Goal: Task Accomplishment & Management: Use online tool/utility

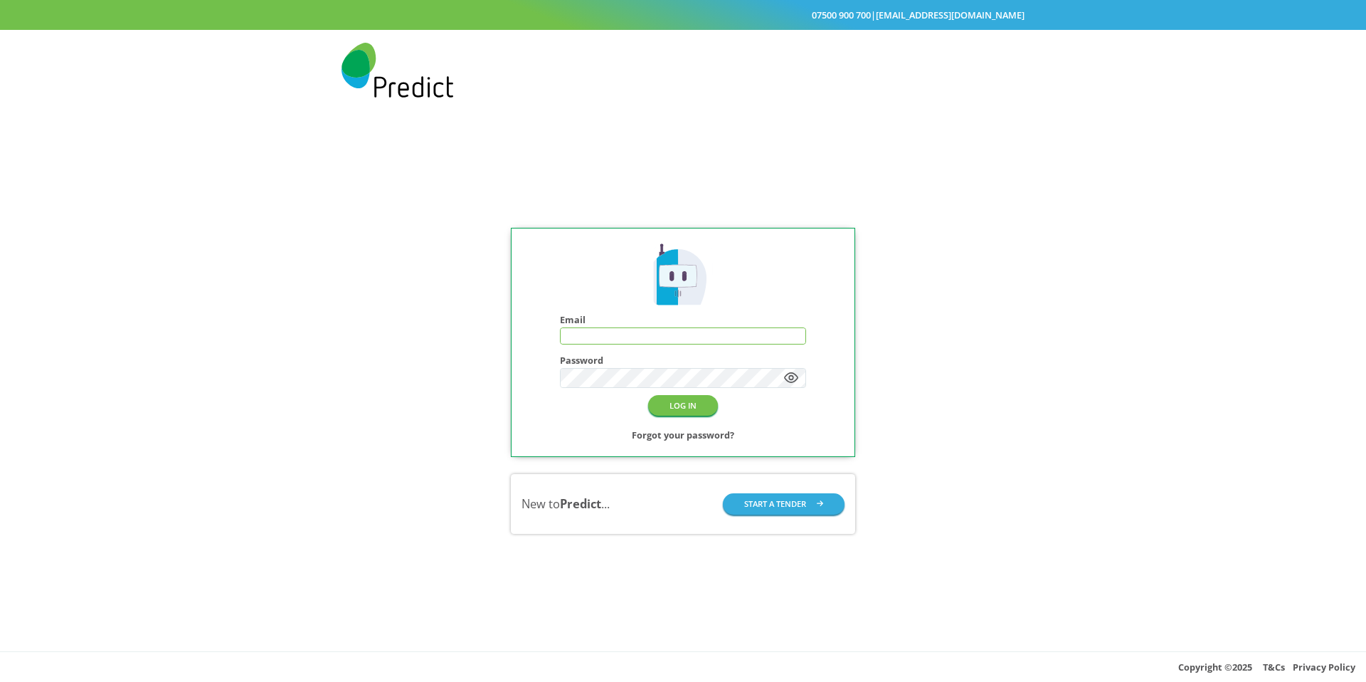
click at [656, 330] on input "text" at bounding box center [683, 336] width 245 height 16
type input "**********"
click at [685, 399] on button "LOG IN" at bounding box center [683, 405] width 70 height 21
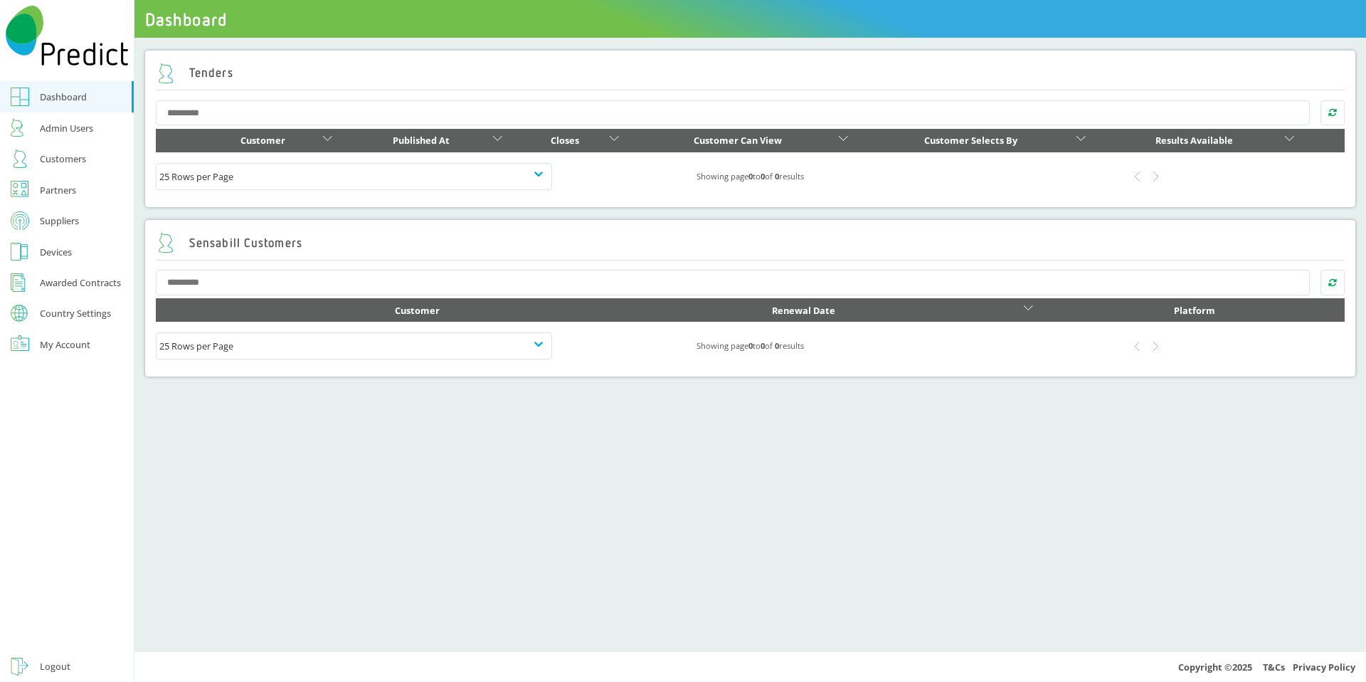
click at [63, 160] on div "Customers" at bounding box center [63, 158] width 46 height 17
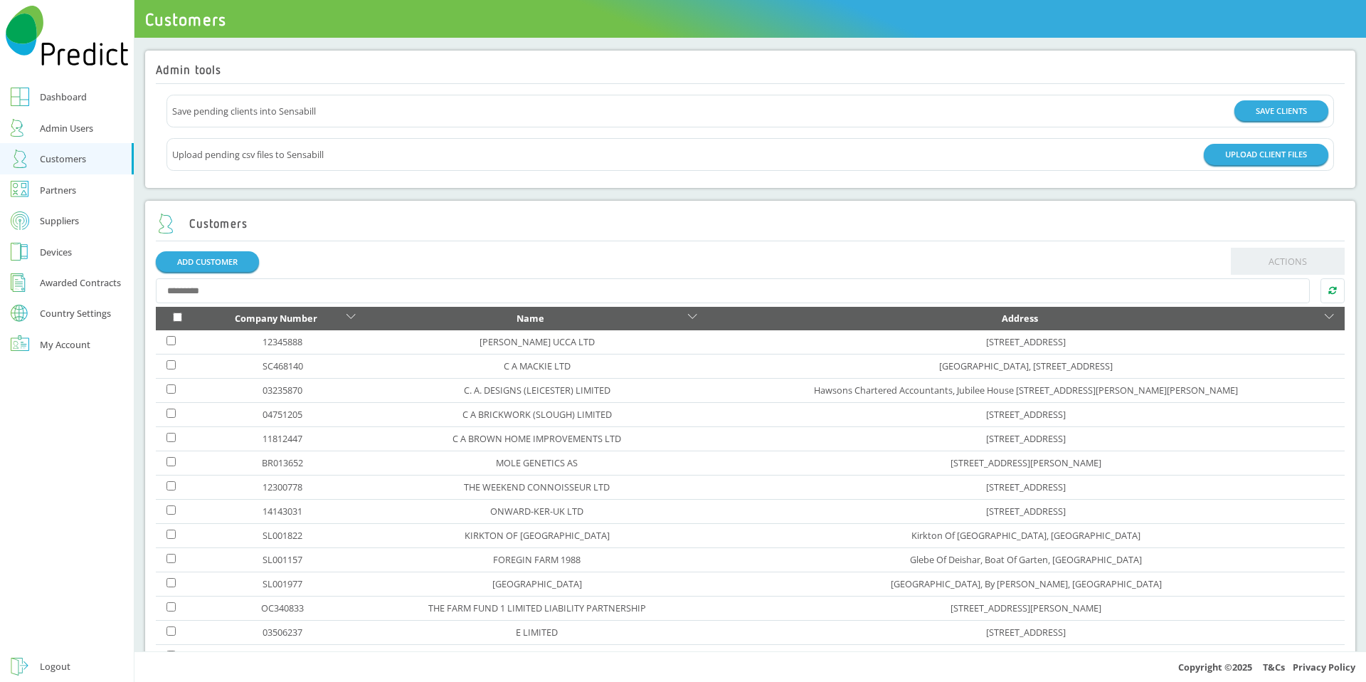
click at [68, 217] on div "Suppliers" at bounding box center [59, 220] width 39 height 17
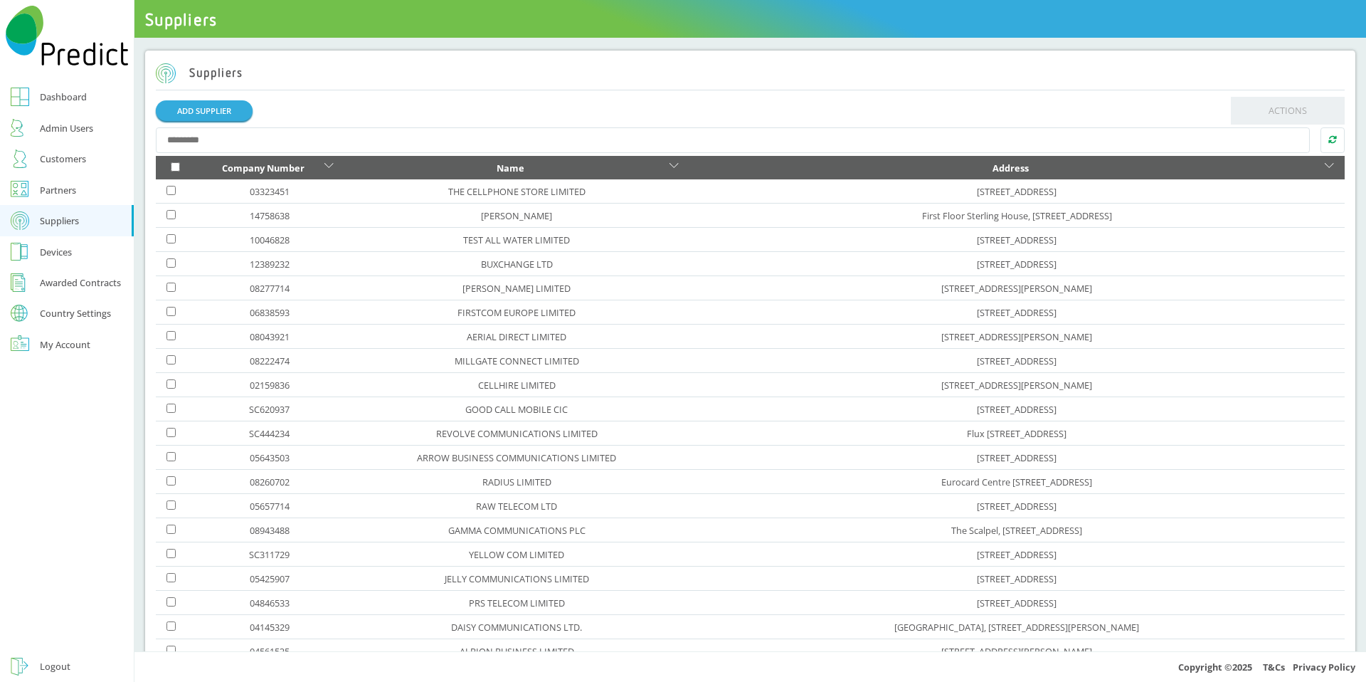
scroll to position [200, 0]
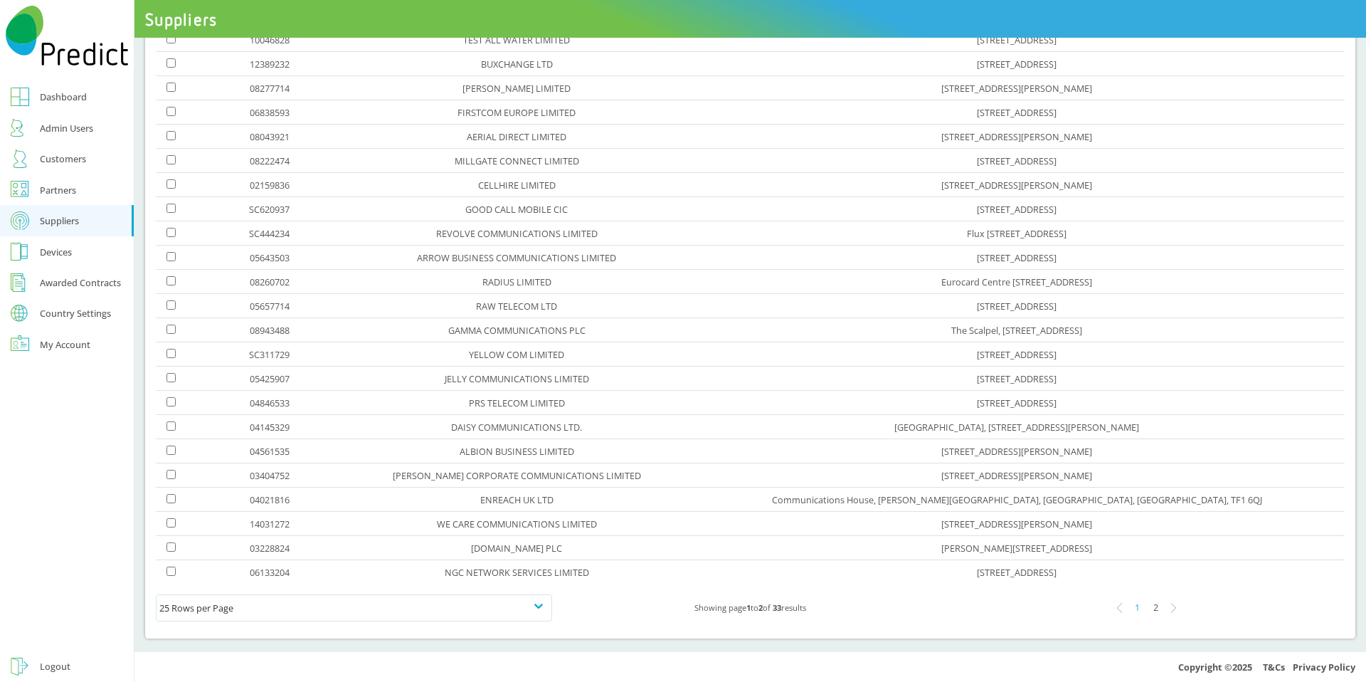
click at [1147, 607] on div "2" at bounding box center [1156, 608] width 19 height 19
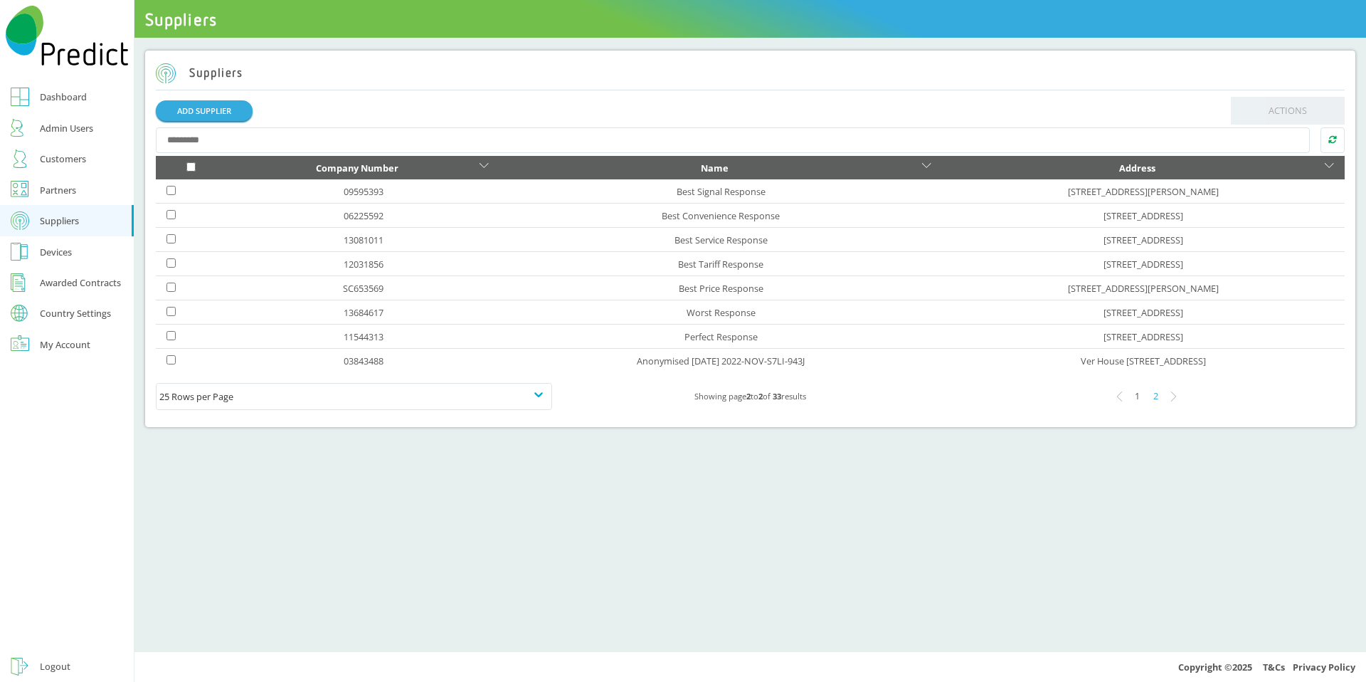
scroll to position [0, 0]
click at [344, 338] on link "11544313" at bounding box center [364, 336] width 40 height 13
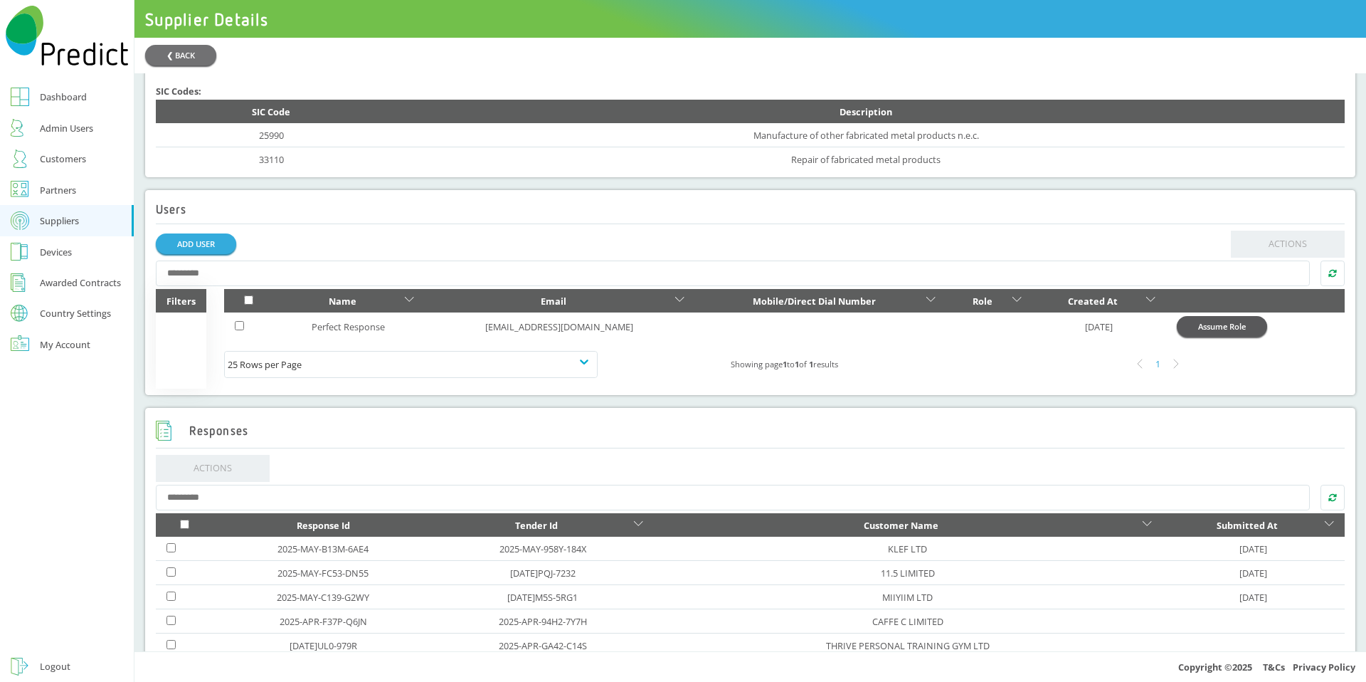
click at [1216, 333] on button "Assume Role" at bounding box center [1222, 326] width 90 height 21
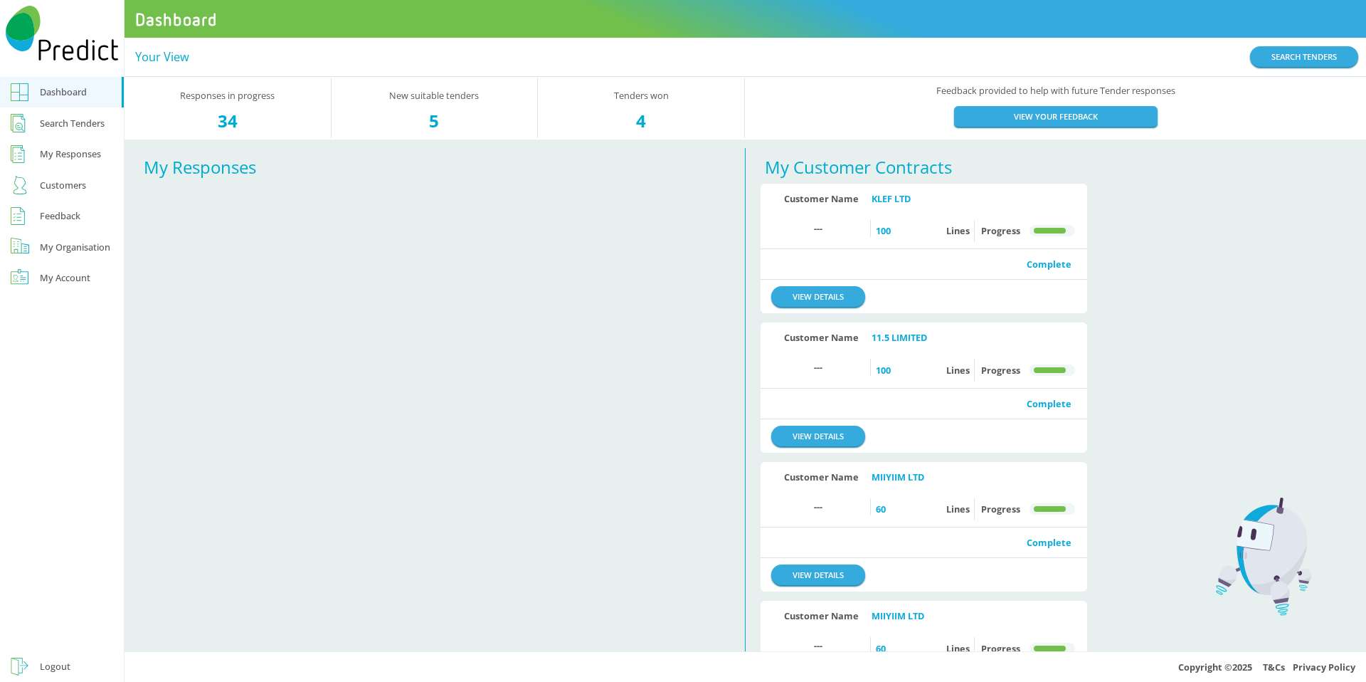
click at [69, 124] on div "Search Tenders" at bounding box center [72, 123] width 65 height 17
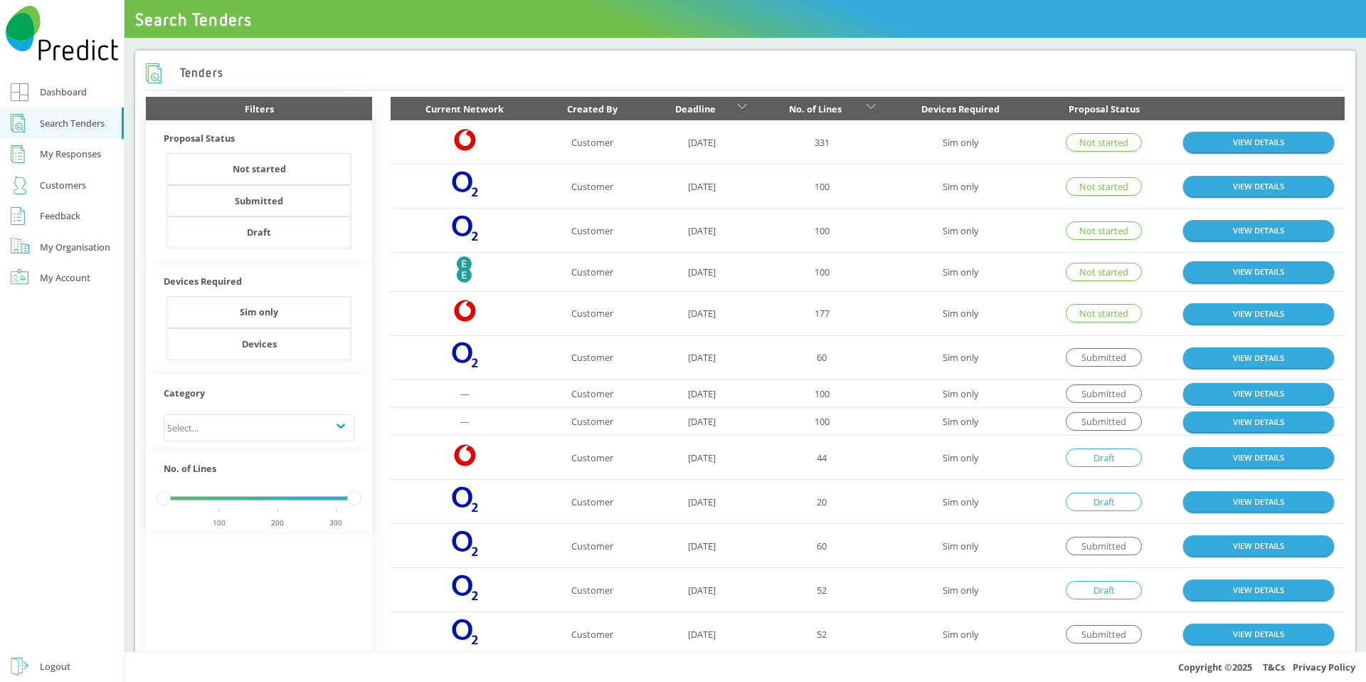
scroll to position [585, 0]
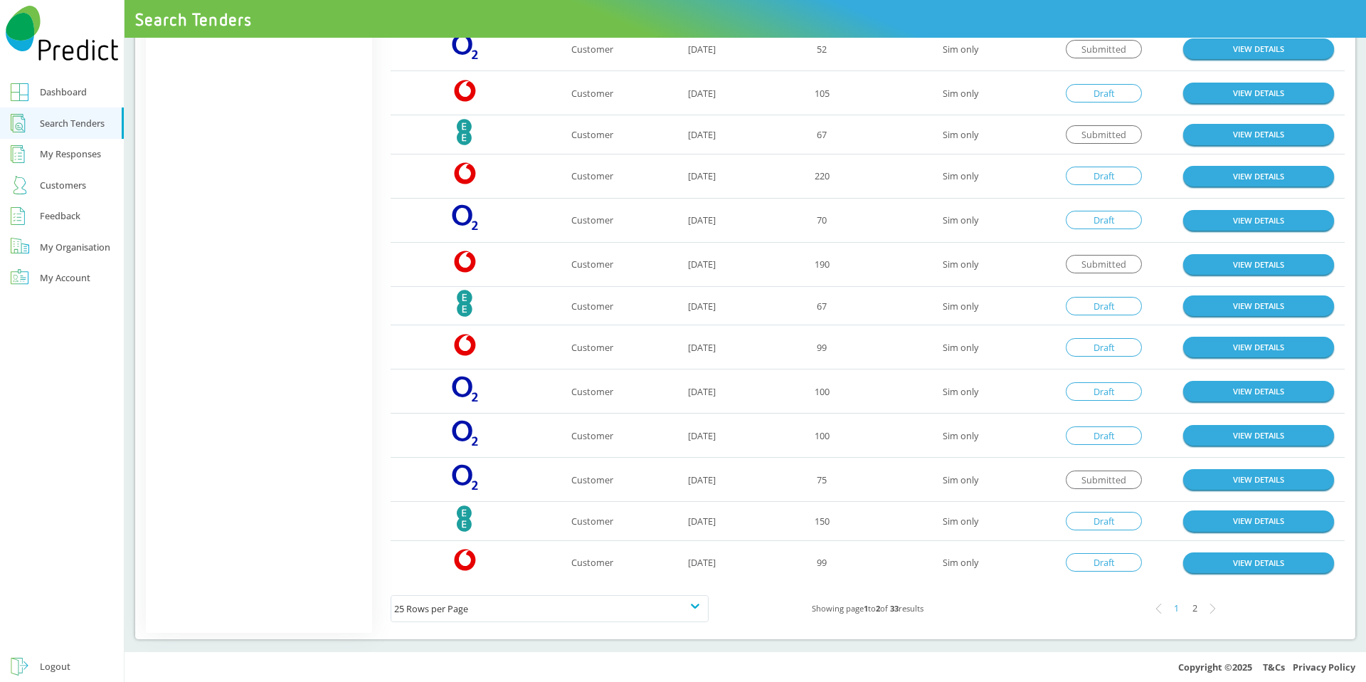
click at [1169, 214] on tbody "Vodafone Logo Customer 08-10-2025 331 Sim only Not started VIEW DETAILS O2 Logo…" at bounding box center [868, 59] width 954 height 1049
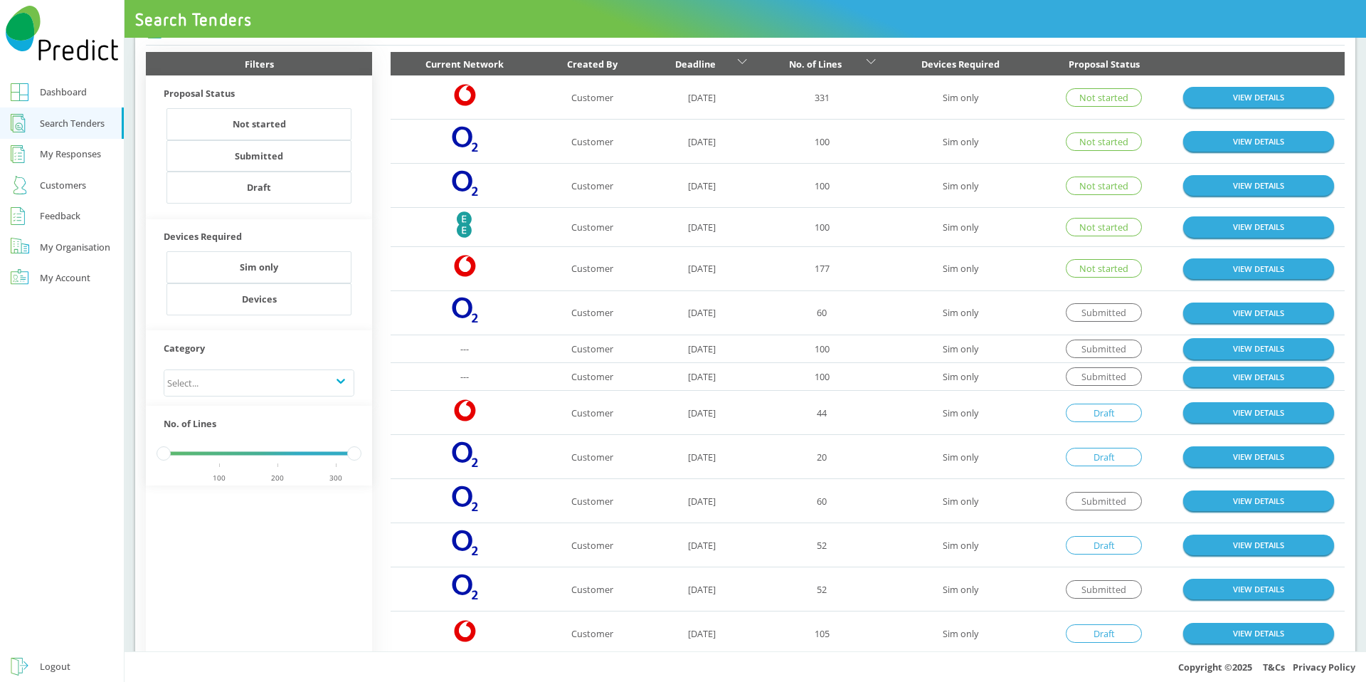
scroll to position [0, 0]
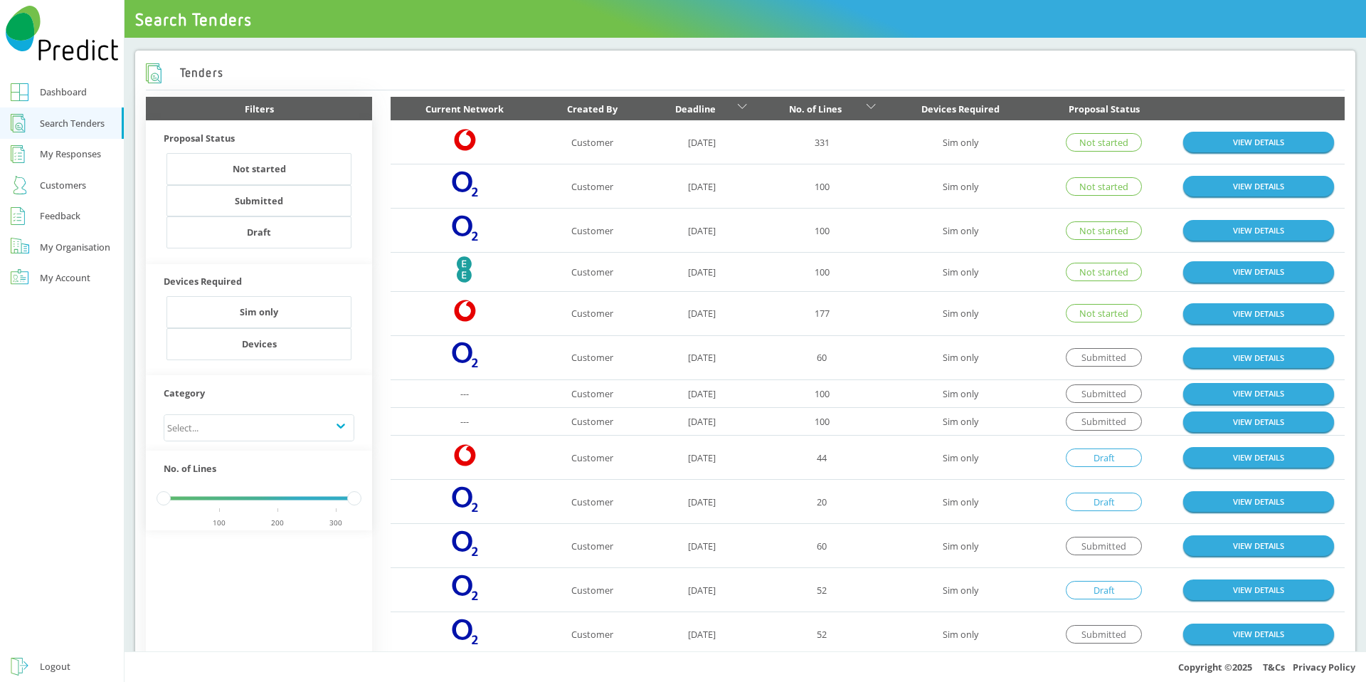
click at [841, 110] on div "No. of Lines" at bounding box center [815, 108] width 95 height 17
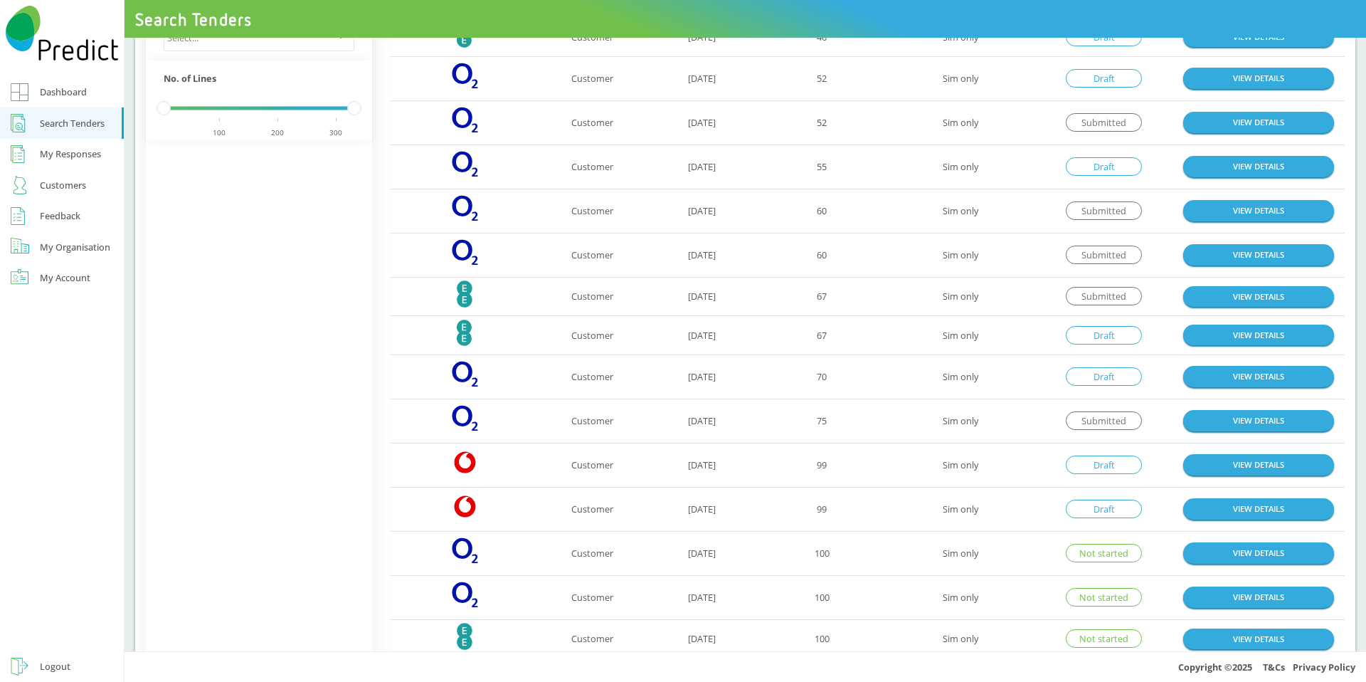
scroll to position [564, 0]
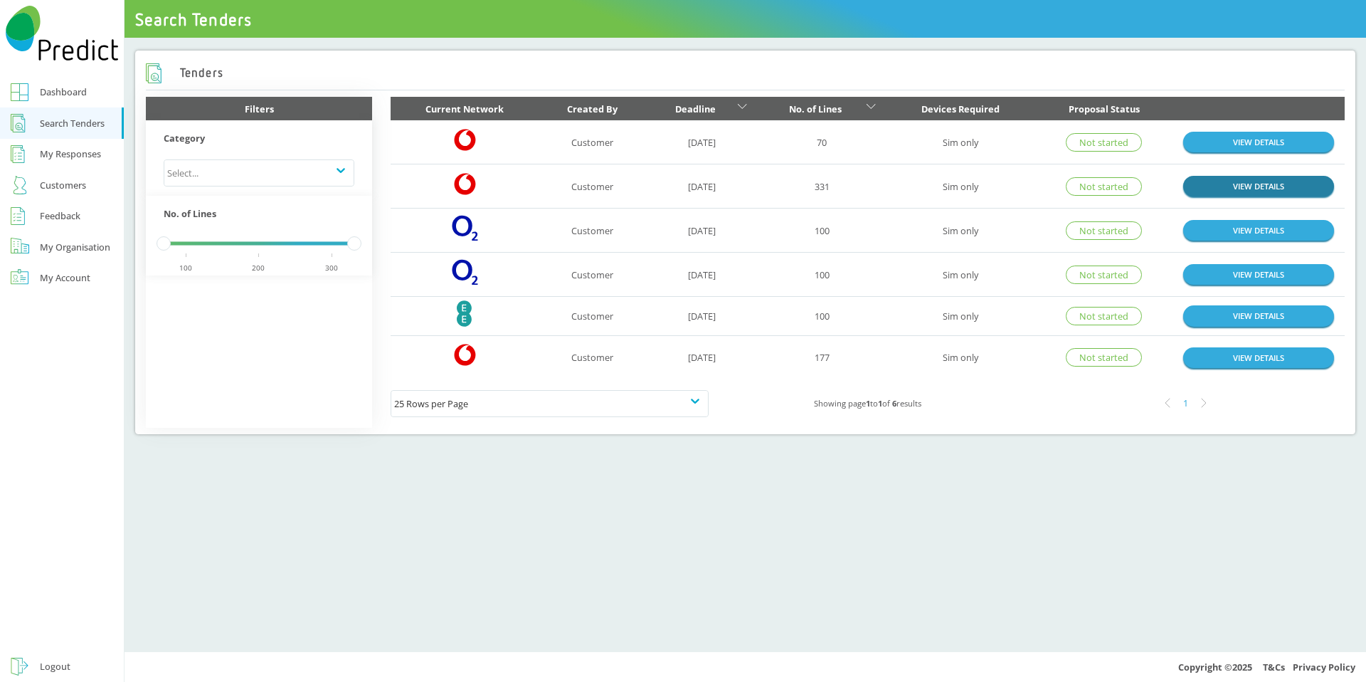
click at [1264, 182] on link "VIEW DETAILS" at bounding box center [1259, 186] width 151 height 21
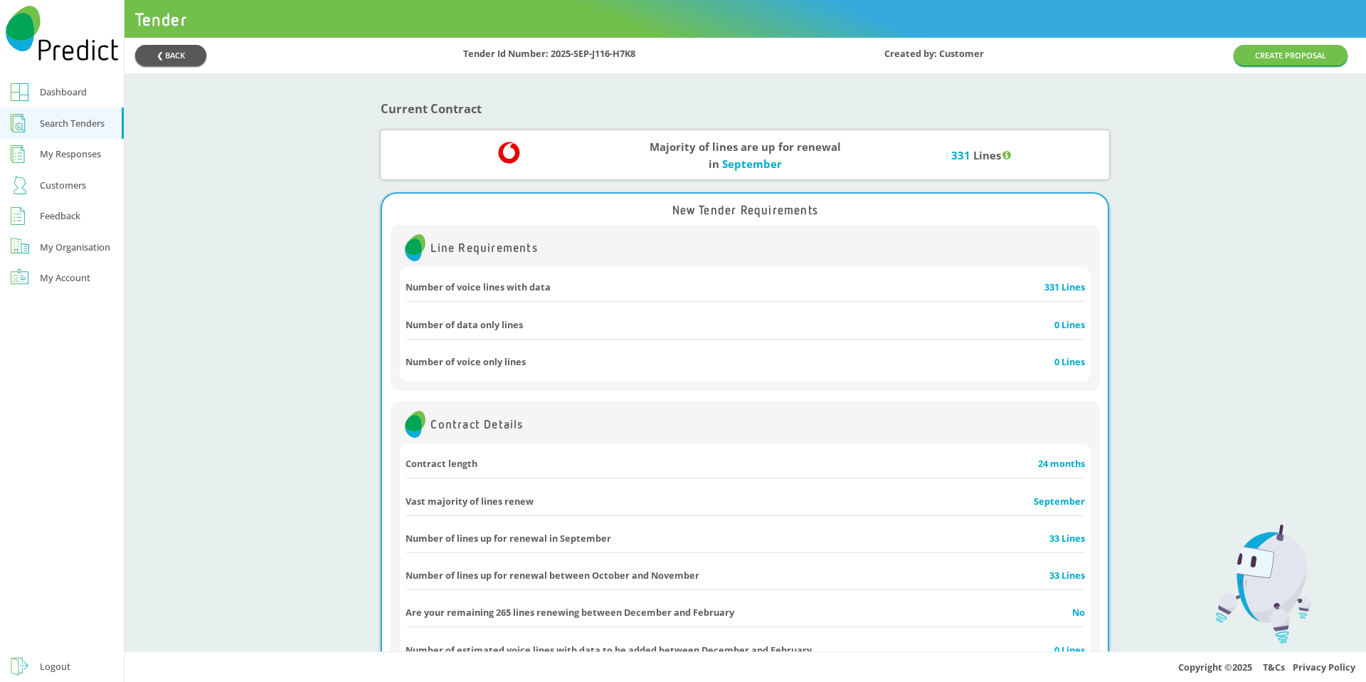
click at [179, 59] on button "❮ BACK" at bounding box center [170, 55] width 71 height 21
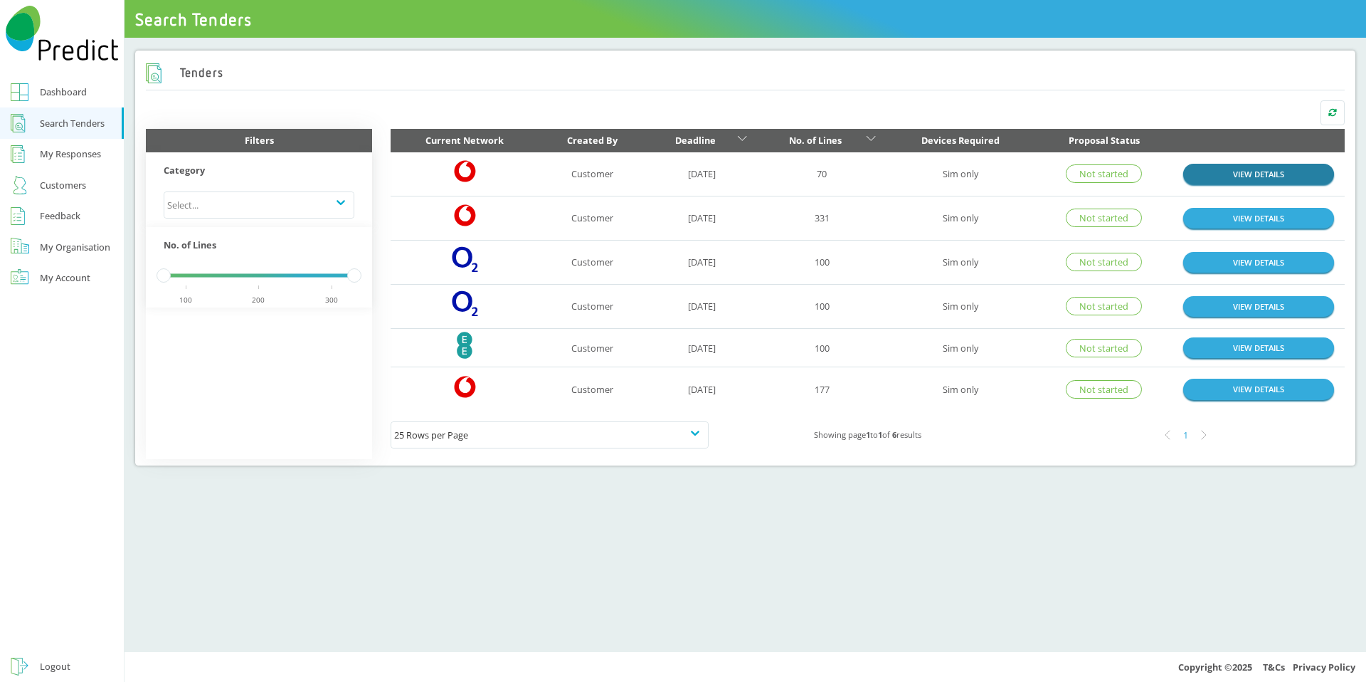
click at [1260, 174] on link "VIEW DETAILS" at bounding box center [1259, 174] width 151 height 21
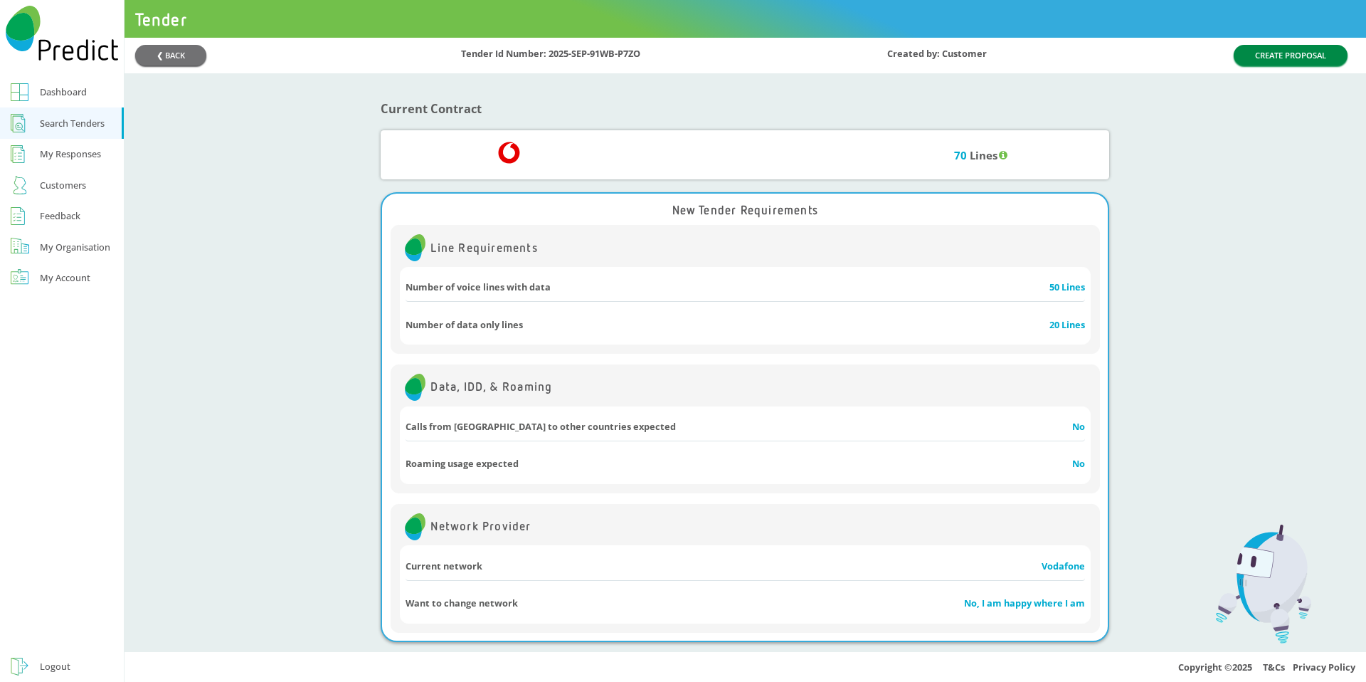
click at [1258, 51] on button "CREATE PROPOSAL" at bounding box center [1291, 55] width 114 height 21
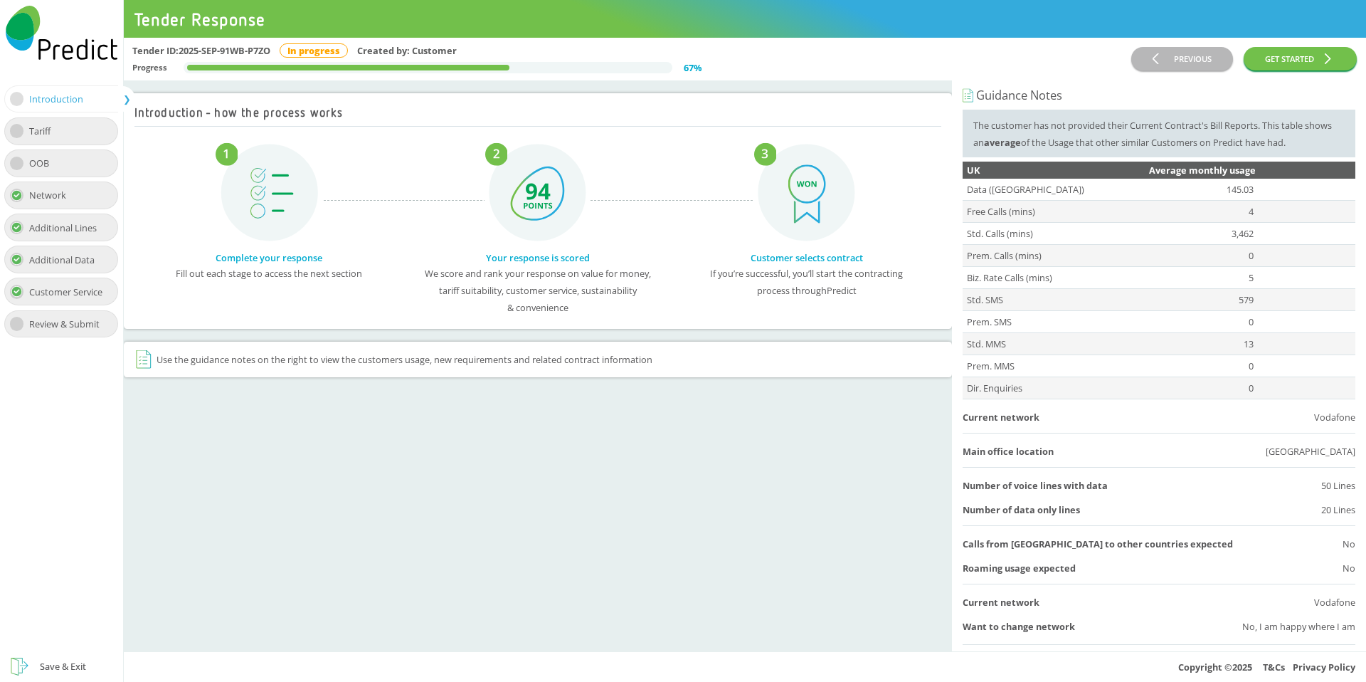
click at [47, 130] on div "Tariff" at bounding box center [45, 130] width 32 height 17
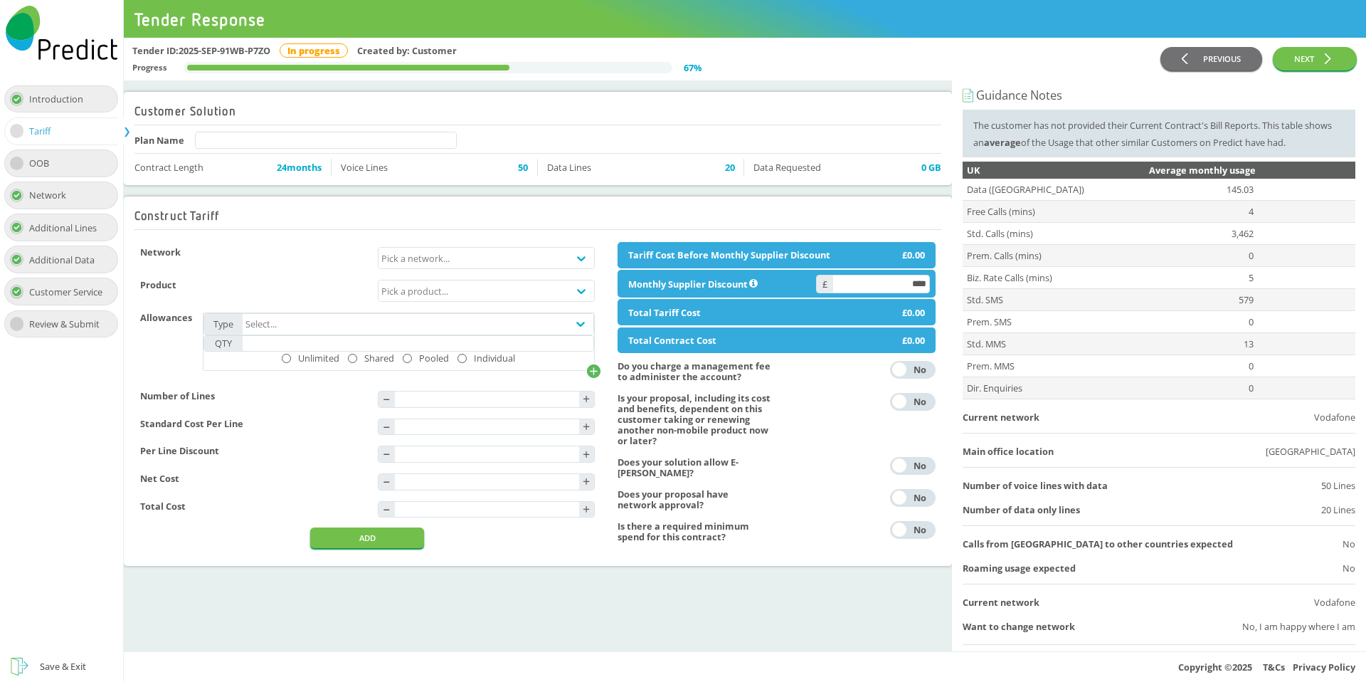
click at [57, 162] on div "OOB" at bounding box center [44, 162] width 31 height 17
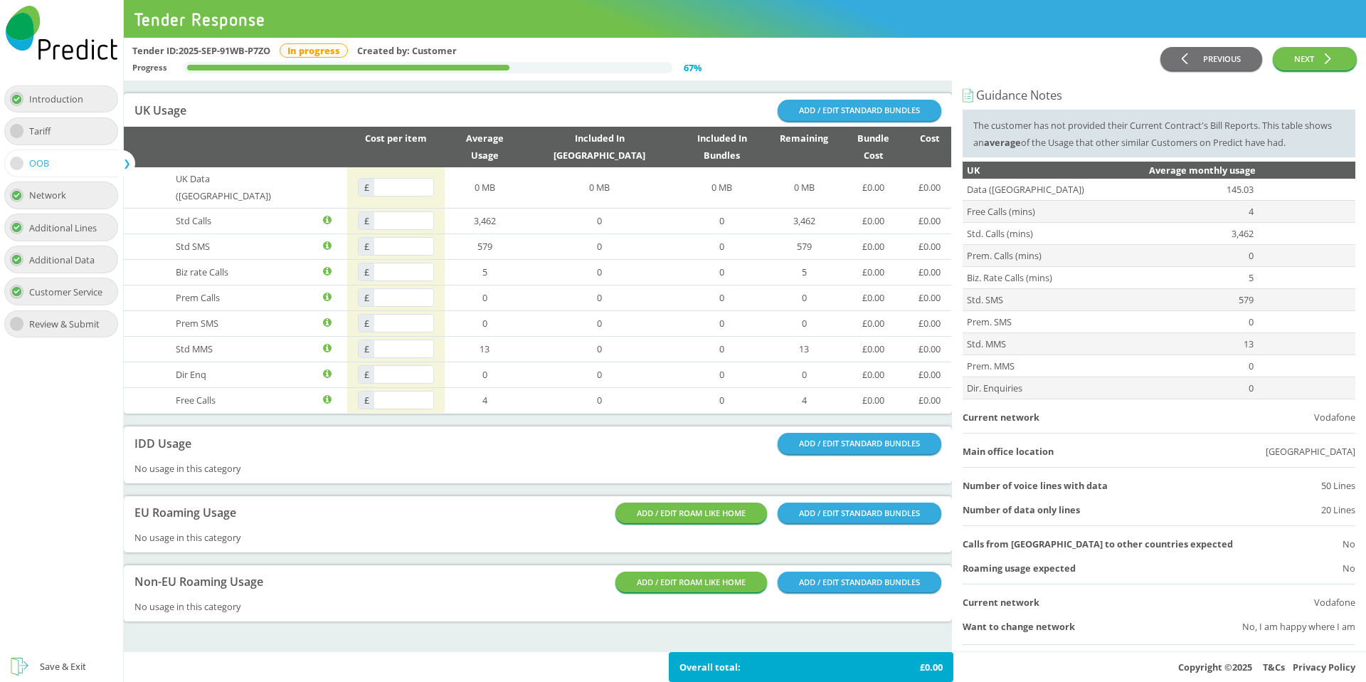
click at [42, 203] on div "Network" at bounding box center [53, 194] width 48 height 17
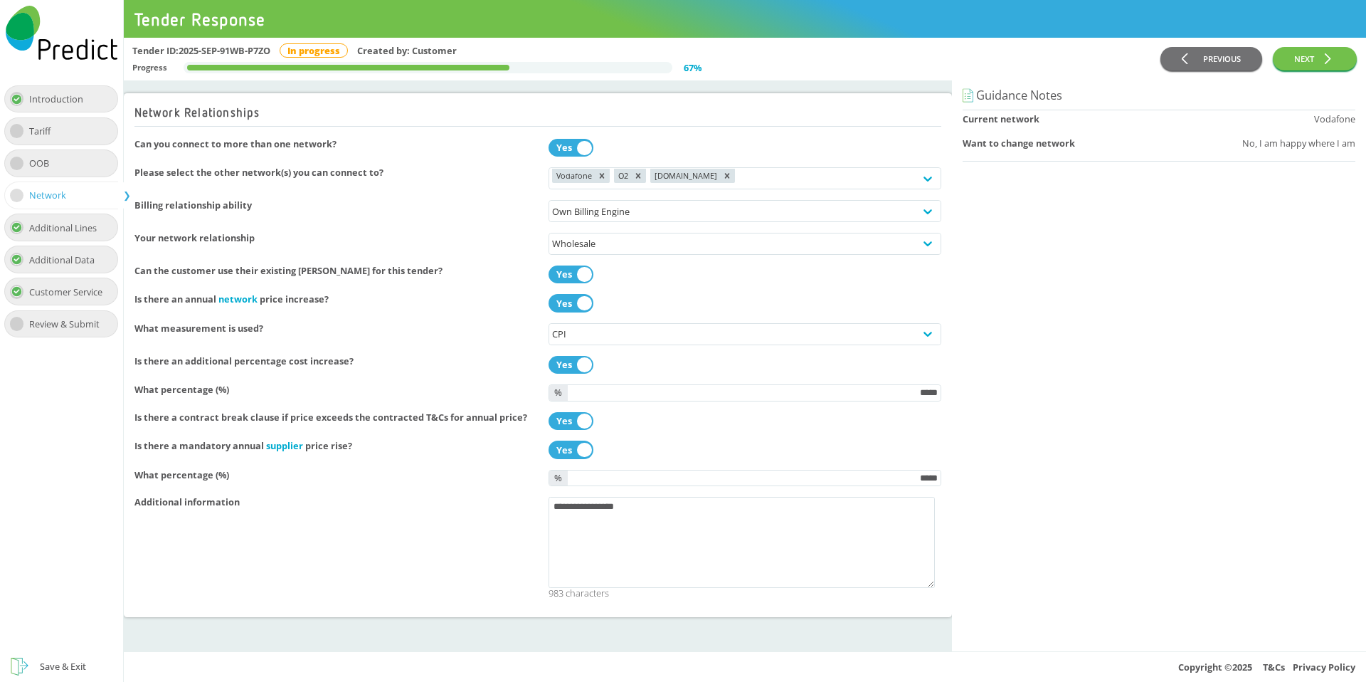
click at [46, 225] on div "Additional Lines" at bounding box center [68, 227] width 78 height 17
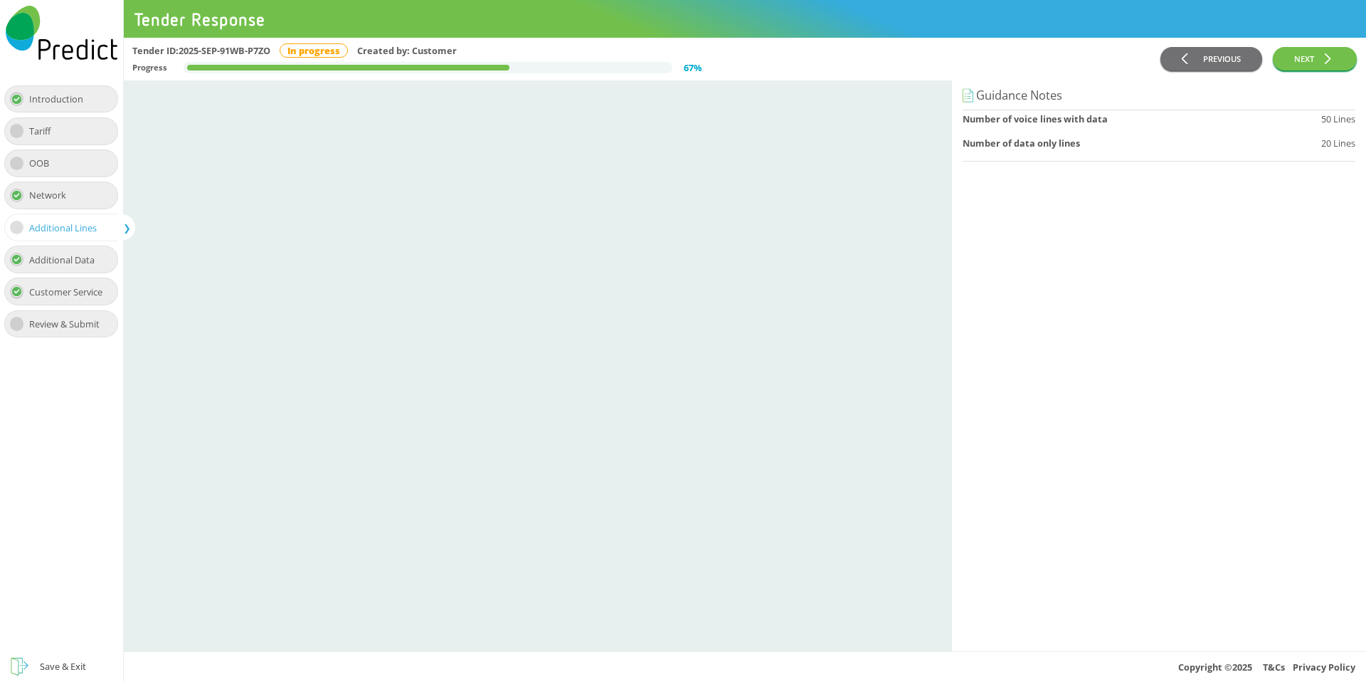
click at [58, 253] on div "Additional Data" at bounding box center [67, 259] width 76 height 17
click at [59, 283] on div "Customer Service" at bounding box center [71, 291] width 84 height 17
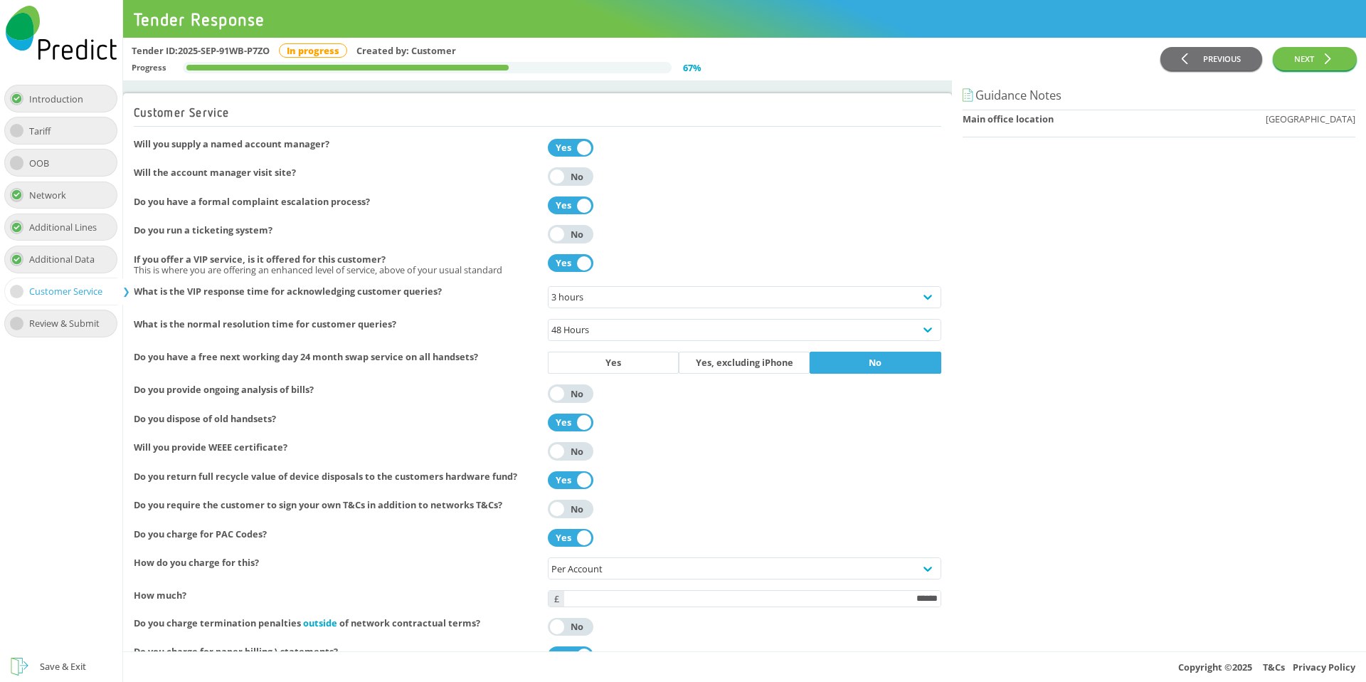
click at [64, 323] on div "Review & Submit" at bounding box center [69, 323] width 81 height 17
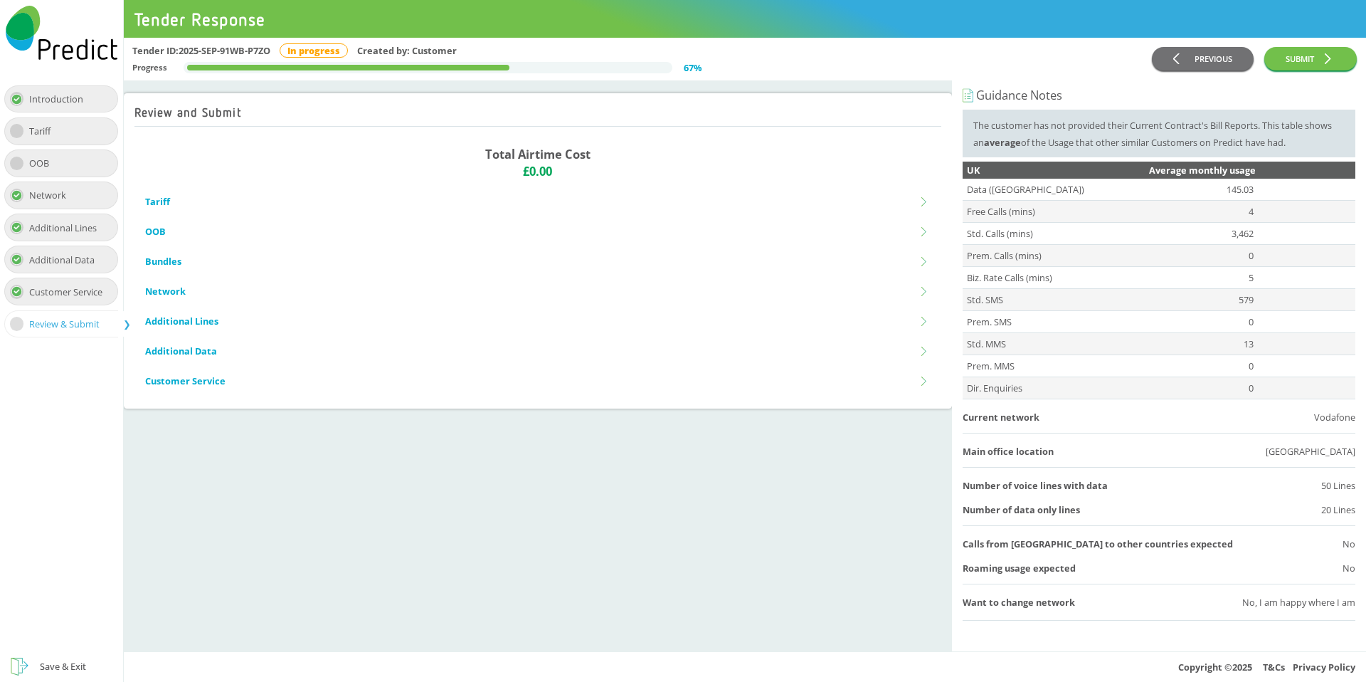
drag, startPoint x: 1251, startPoint y: 608, endPoint x: 1243, endPoint y: 612, distance: 9.3
click at [1250, 609] on div "No, I am happy where I am" at bounding box center [1299, 602] width 113 height 17
